Goal: Task Accomplishment & Management: Manage account settings

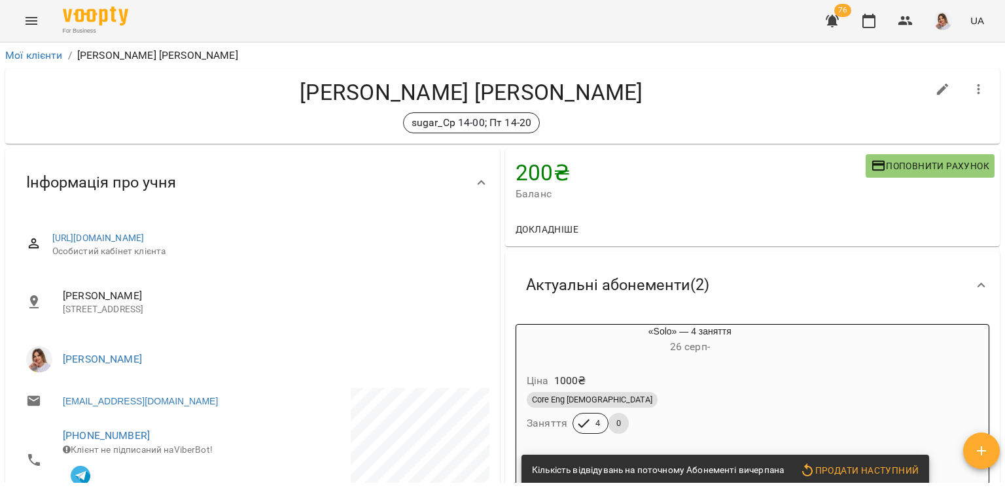
click at [975, 82] on icon "button" at bounding box center [979, 90] width 16 height 16
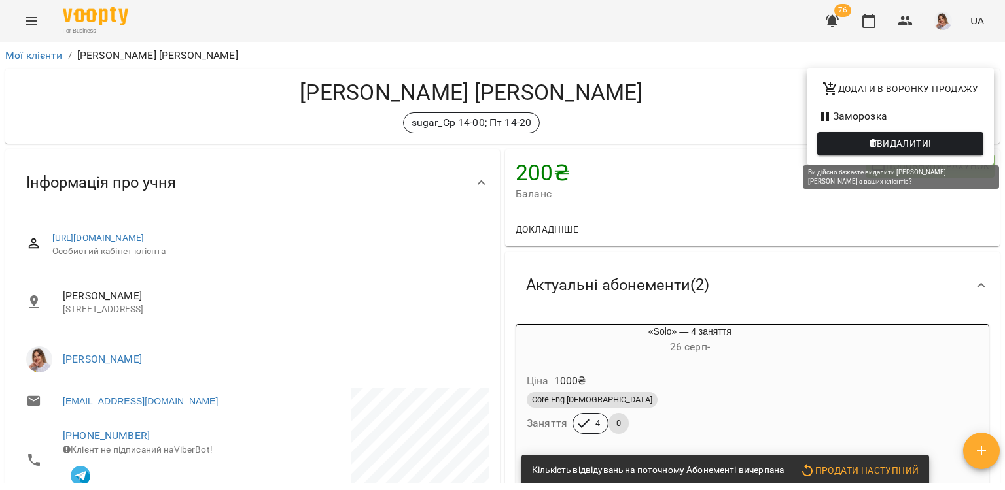
click at [847, 141] on span "Видалити!" at bounding box center [899, 144] width 145 height 16
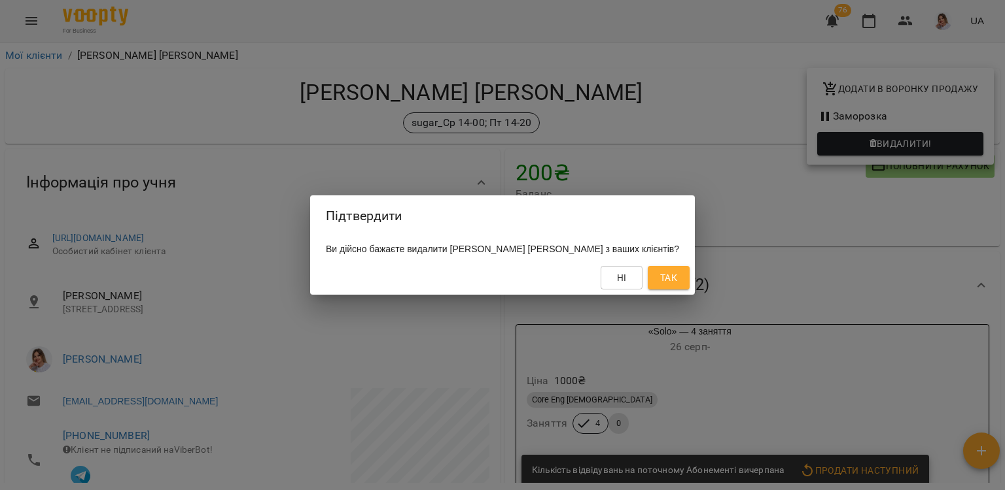
click at [668, 279] on span "Так" at bounding box center [668, 278] width 17 height 16
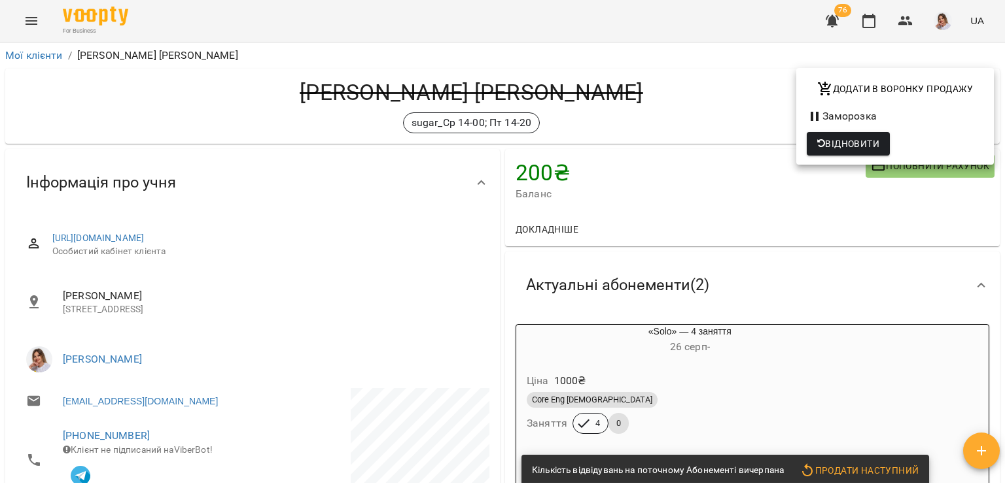
click at [50, 59] on div at bounding box center [502, 245] width 1005 height 490
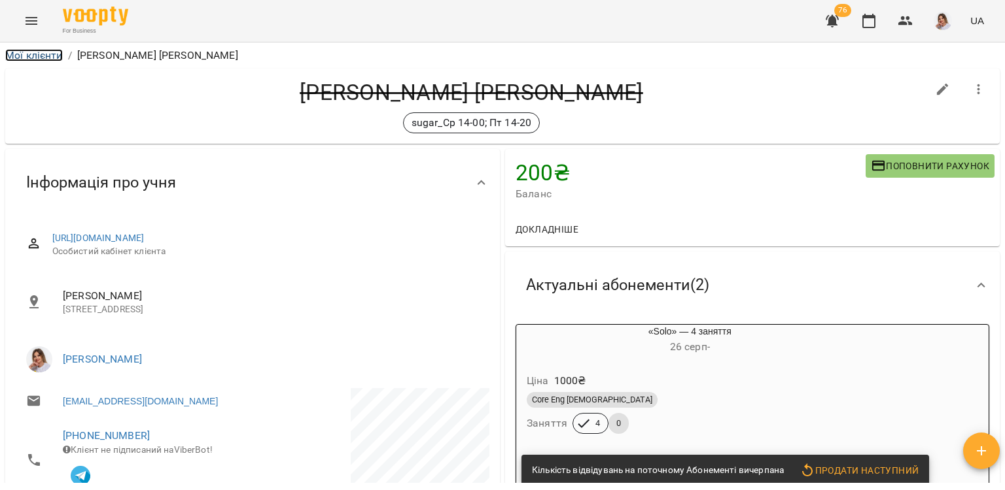
click at [37, 56] on link "Мої клієнти" at bounding box center [34, 55] width 58 height 12
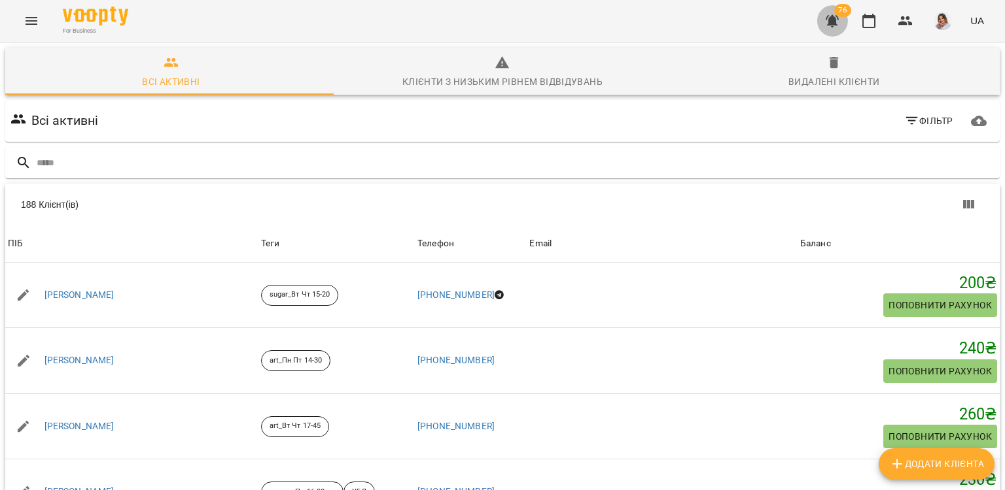
click at [827, 22] on icon "button" at bounding box center [832, 21] width 16 height 16
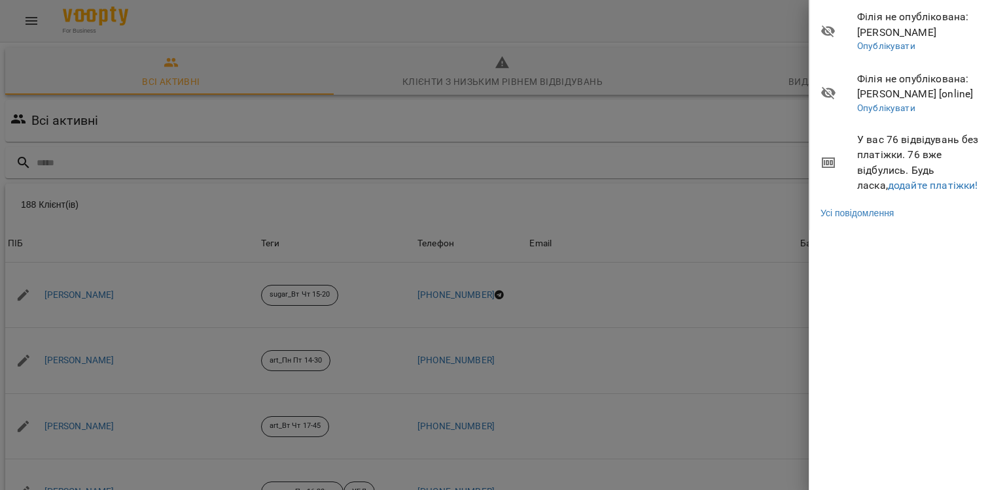
click at [884, 193] on span "У вас 76 відвідувань без платіжки. 76 вже відбулись. Будь ласка, додайте платіж…" at bounding box center [926, 162] width 138 height 61
click at [887, 184] on link "додайте платіжки!" at bounding box center [932, 185] width 90 height 12
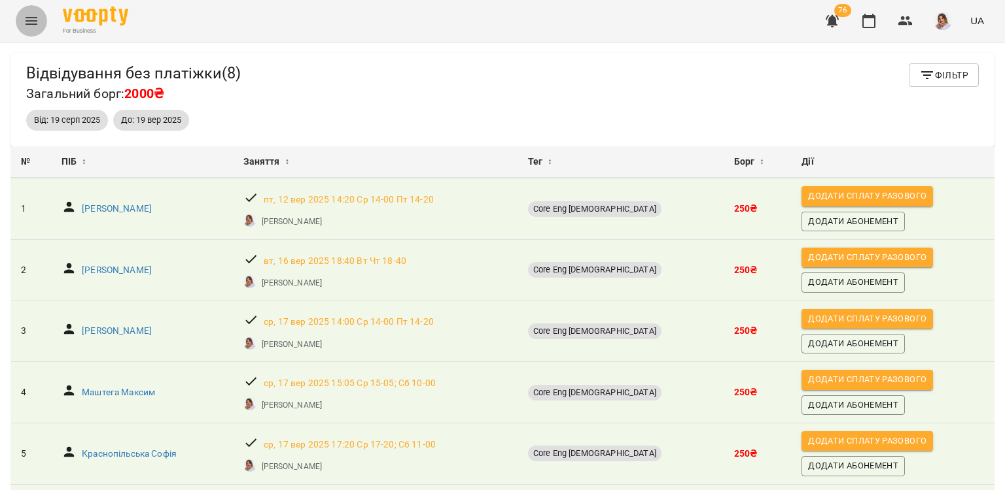
click at [32, 31] on button "Menu" at bounding box center [31, 20] width 31 height 31
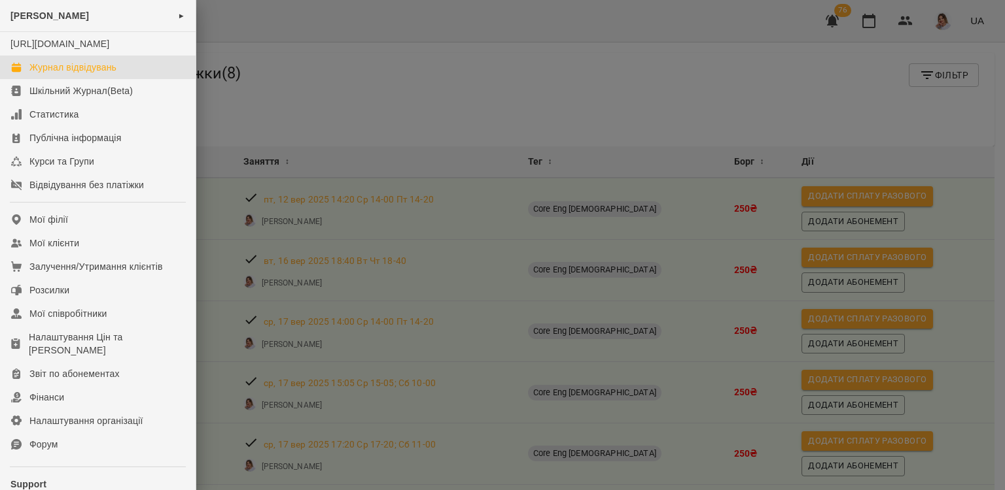
click at [48, 74] on div "Журнал відвідувань" at bounding box center [72, 67] width 87 height 13
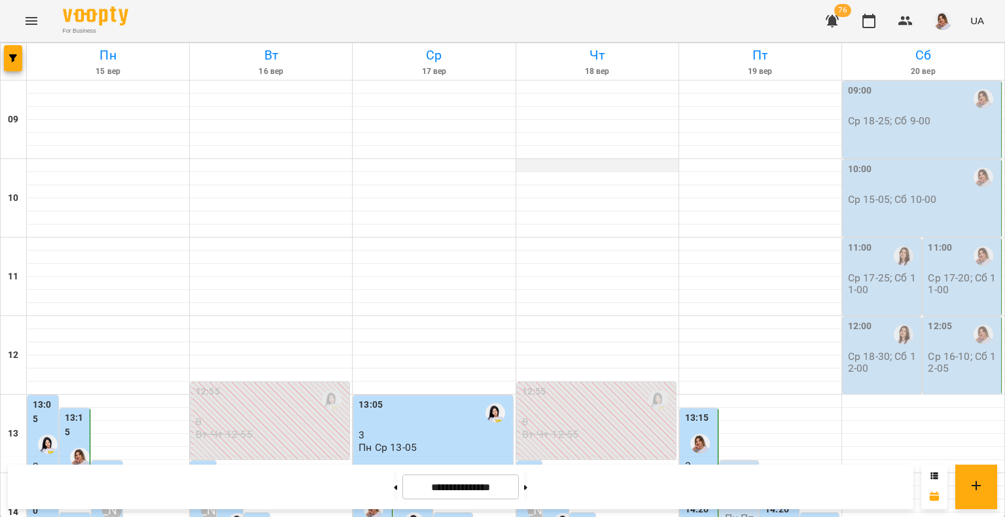
scroll to position [564, 0]
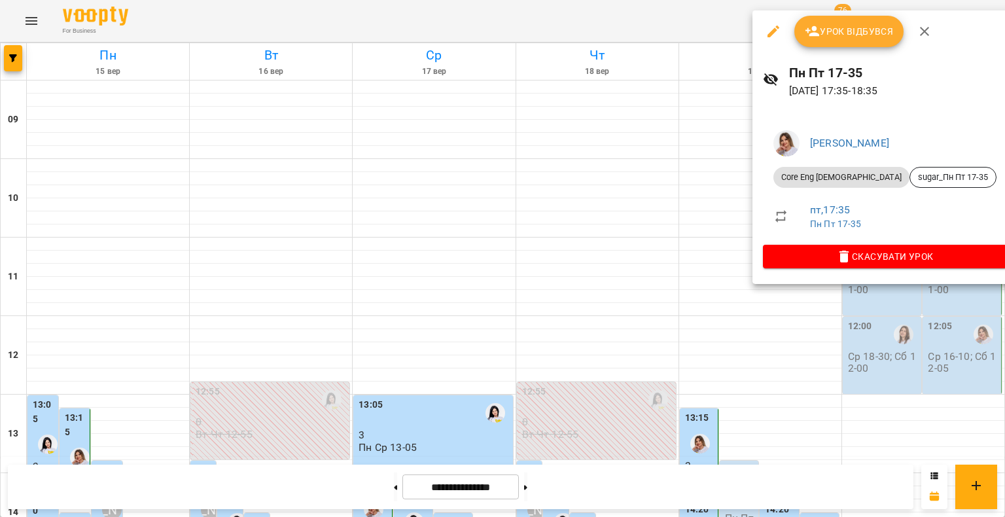
click at [850, 44] on button "Урок відбувся" at bounding box center [849, 31] width 110 height 31
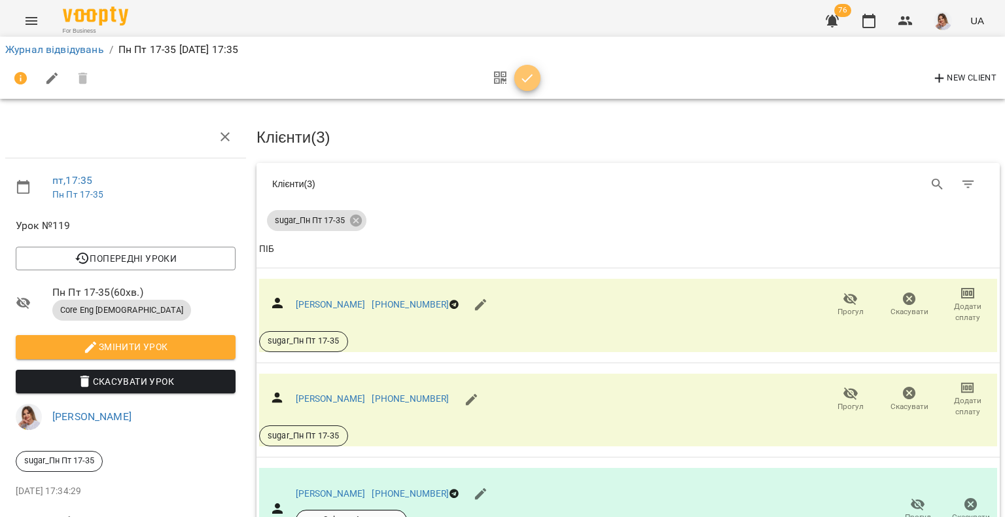
click at [519, 75] on icon "button" at bounding box center [527, 79] width 16 height 16
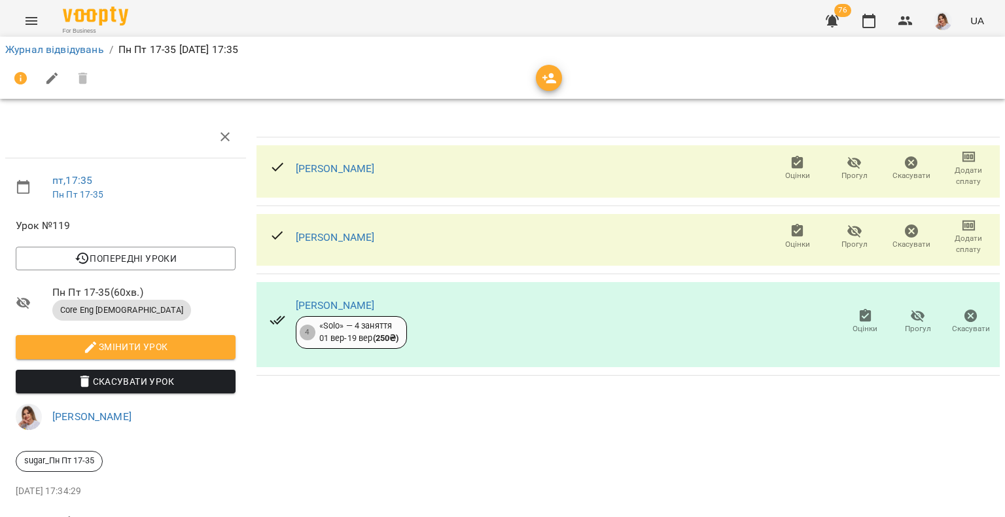
scroll to position [47, 0]
